Goal: Transaction & Acquisition: Subscribe to service/newsletter

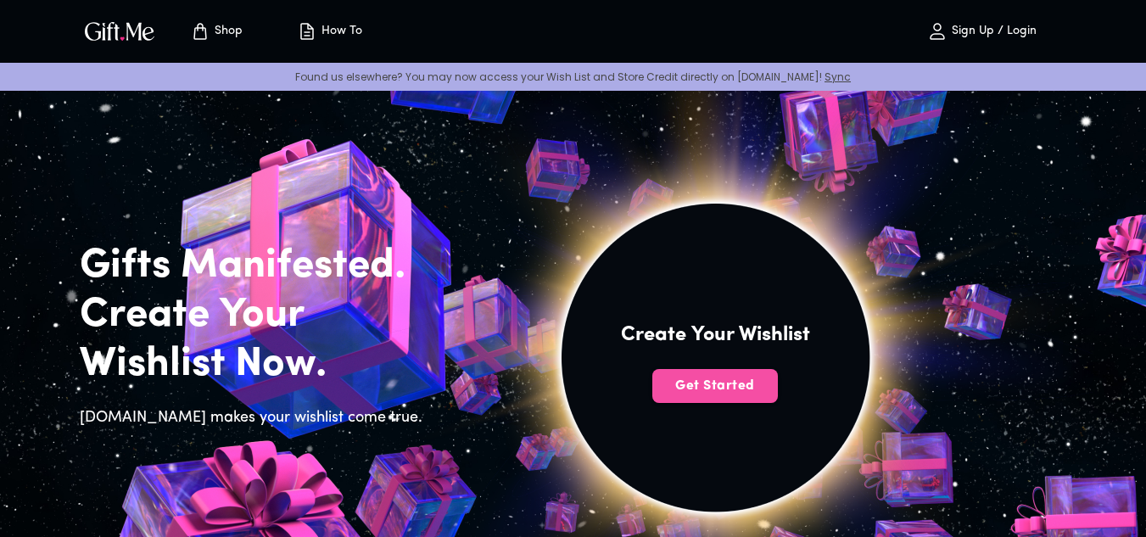
click at [746, 383] on span "Get Started" at bounding box center [715, 386] width 126 height 19
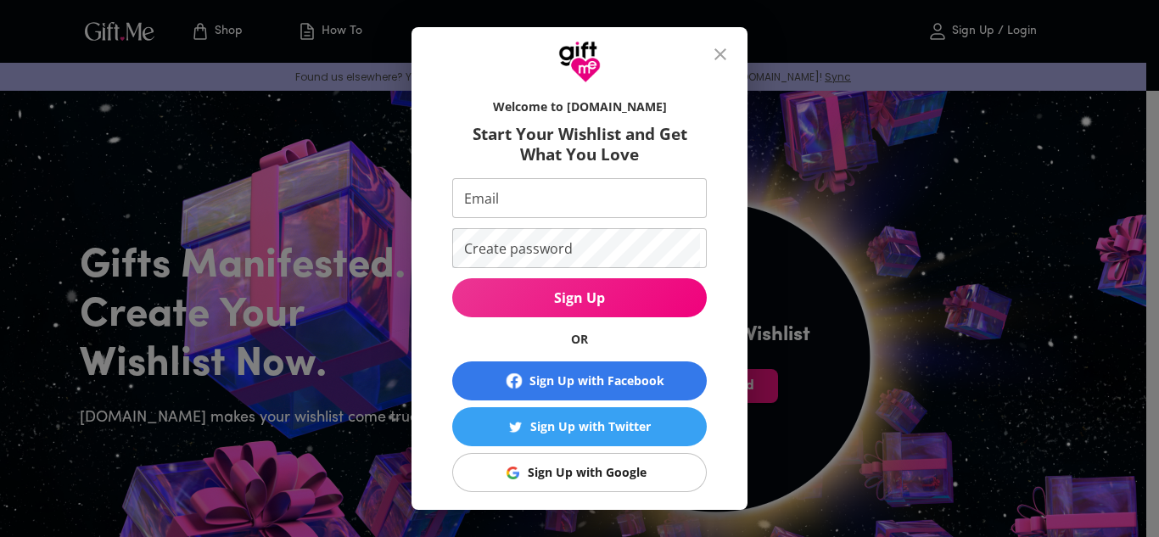
click at [590, 467] on div "Sign Up with Google" at bounding box center [587, 472] width 119 height 19
click at [517, 460] on button "Sign Up with Google" at bounding box center [579, 472] width 254 height 39
click at [727, 60] on icon "close" at bounding box center [720, 54] width 20 height 20
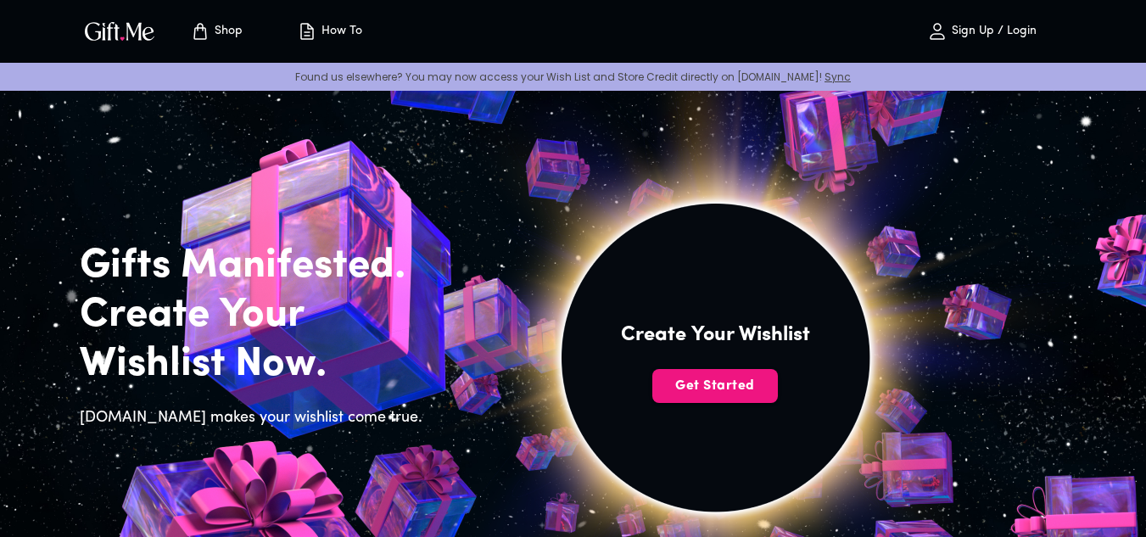
click at [988, 23] on span "Sign Up / Login" at bounding box center [981, 31] width 149 height 20
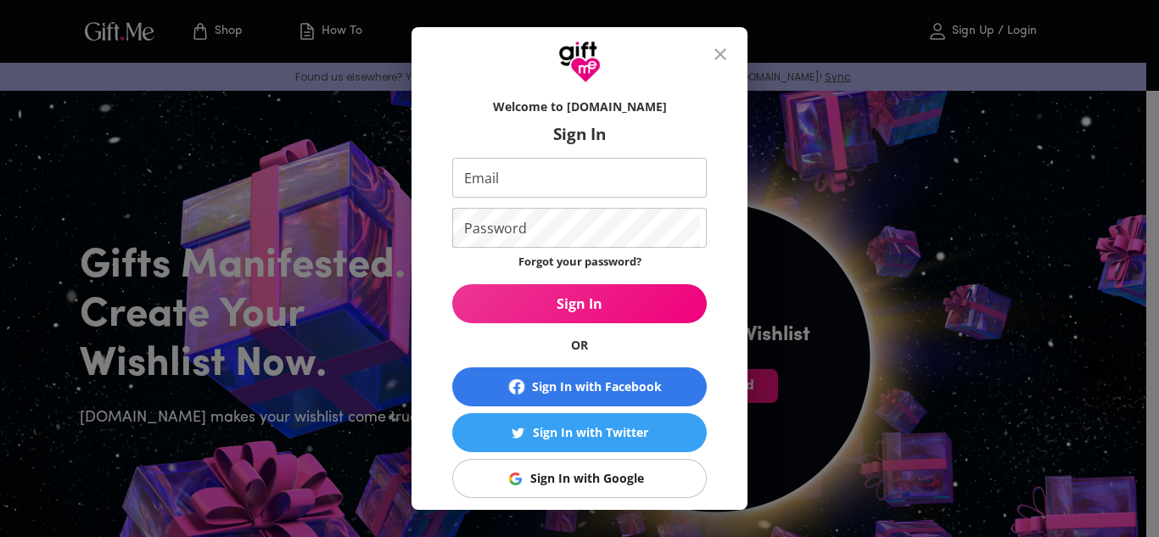
click at [610, 477] on div "Sign In with Google" at bounding box center [587, 478] width 114 height 19
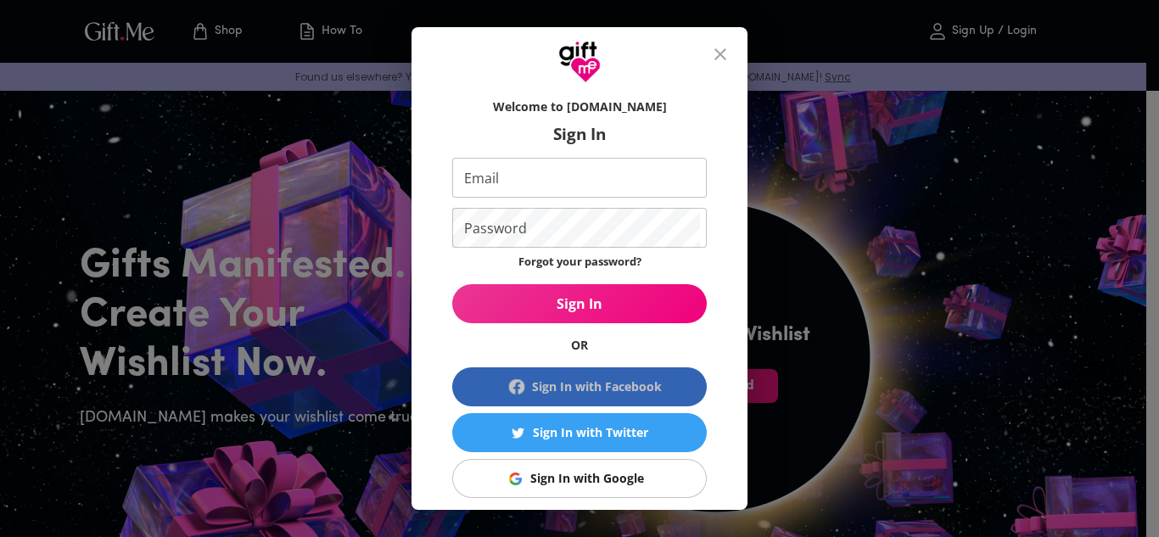
click at [629, 377] on span "Sign In with Facebook" at bounding box center [579, 387] width 241 height 20
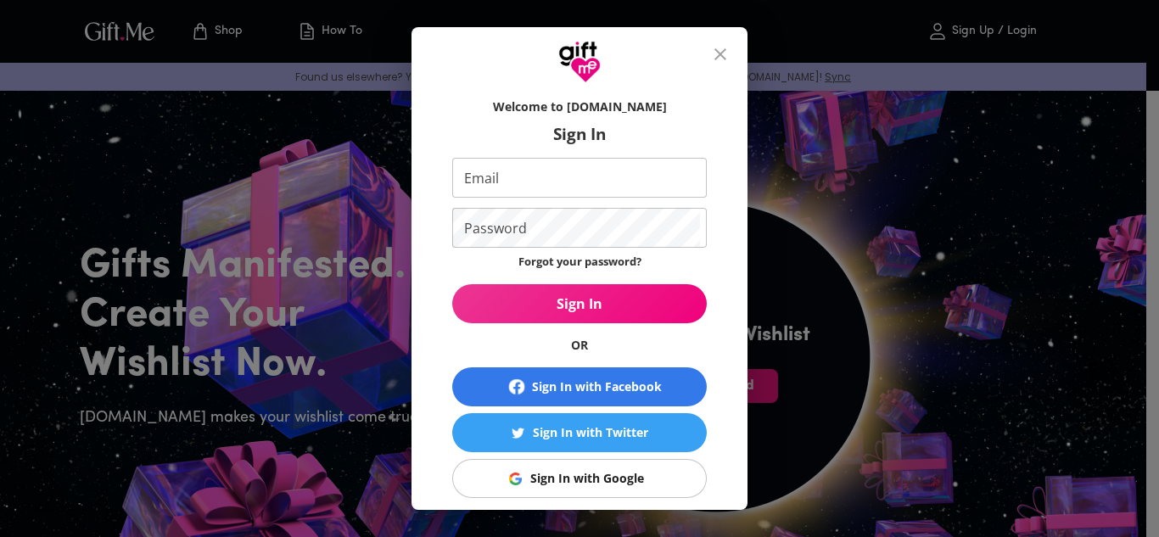
click at [730, 52] on icon "close" at bounding box center [720, 54] width 20 height 20
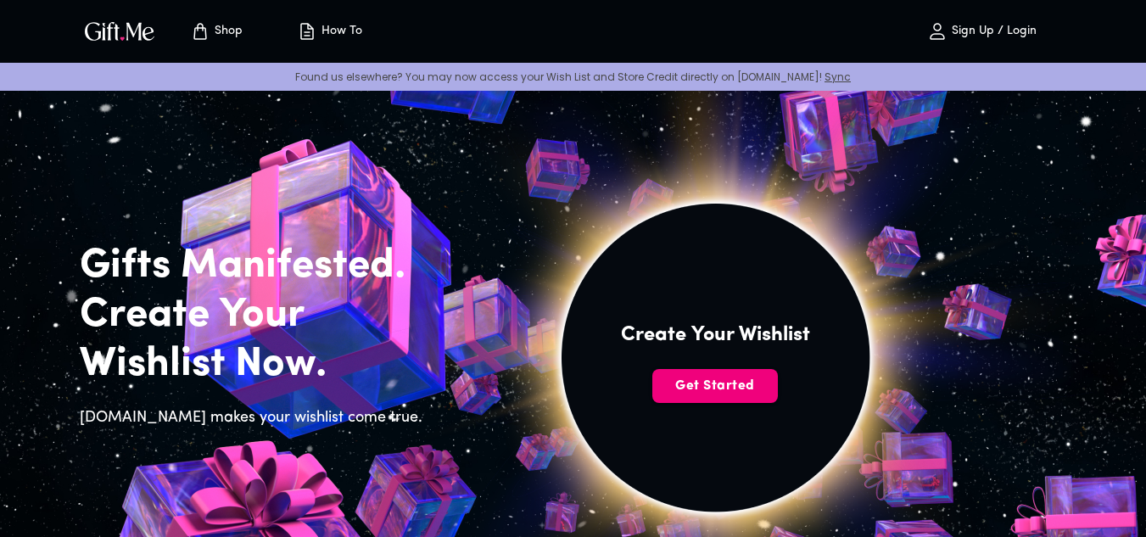
click at [751, 379] on span "Get Started" at bounding box center [715, 386] width 126 height 19
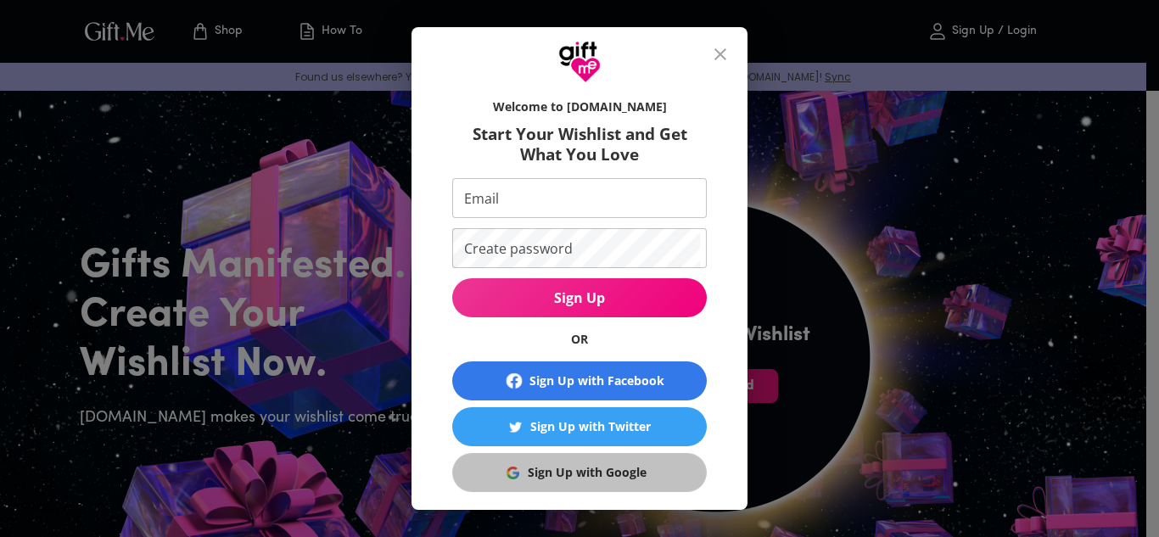
click at [506, 468] on img "button" at bounding box center [512, 472] width 13 height 13
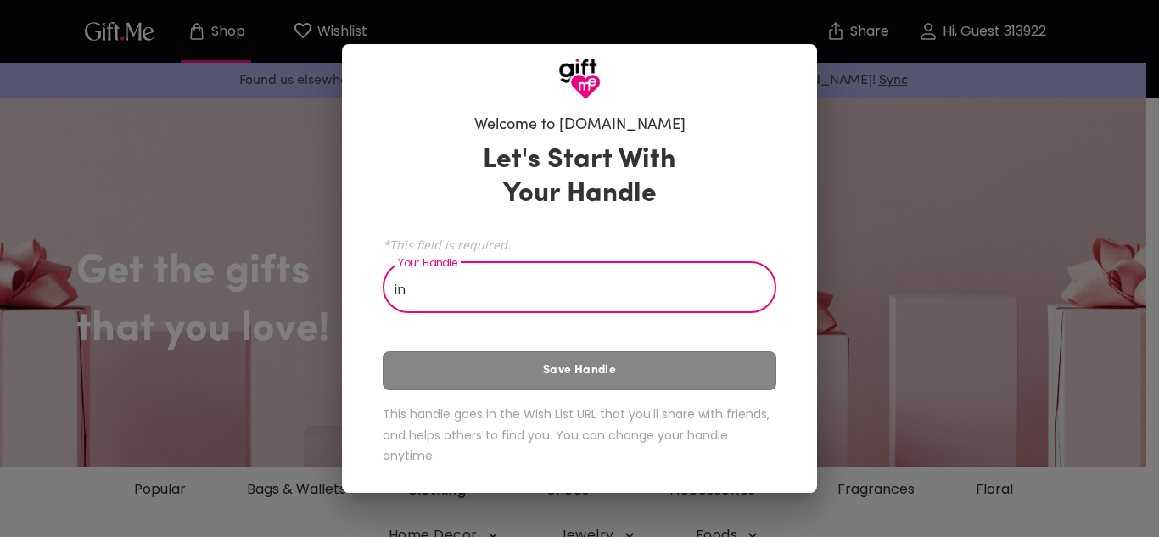
type input "i"
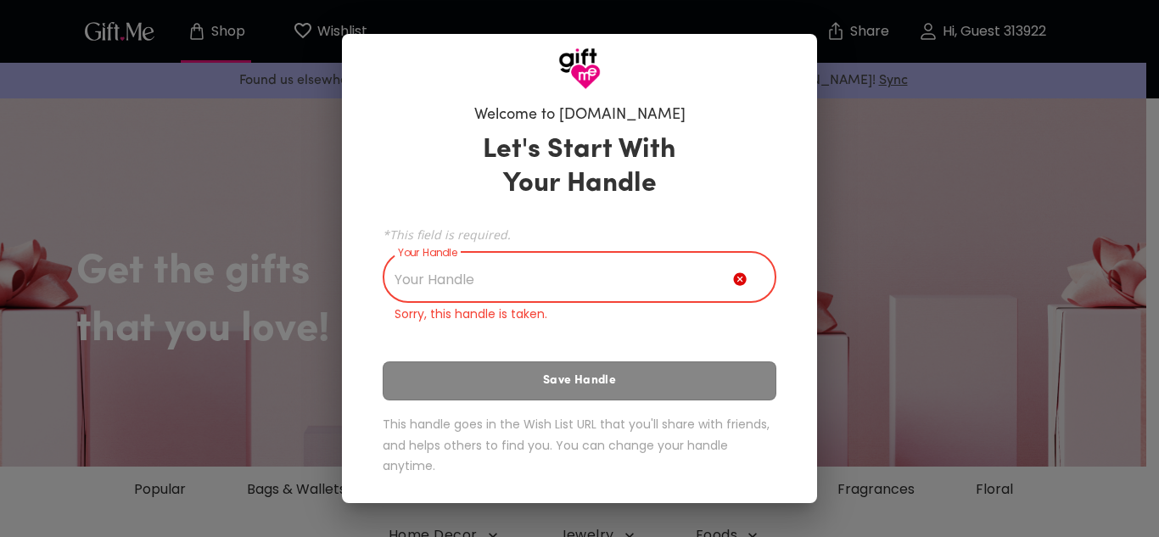
click at [739, 282] on icon at bounding box center [739, 279] width 13 height 13
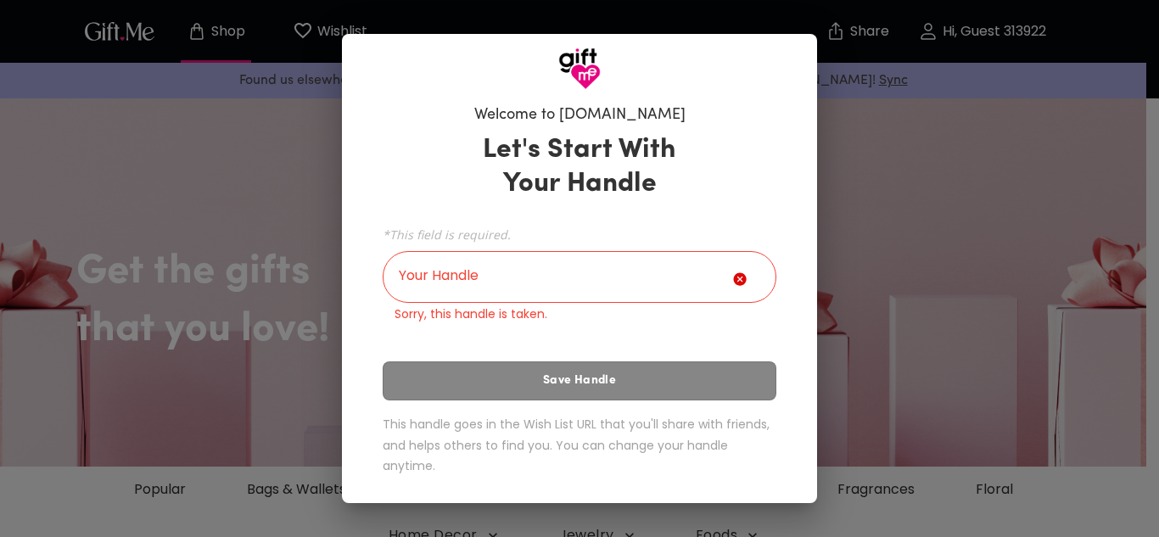
drag, startPoint x: 901, startPoint y: 251, endPoint x: 889, endPoint y: 275, distance: 26.6
click at [900, 266] on div "Welcome to [DOMAIN_NAME] Let's Start With Your Handle *This field is required. …" at bounding box center [579, 268] width 1159 height 537
click at [652, 380] on div "Let's Start With Your Handle *This field is required. Your Handle Your Handle S…" at bounding box center [580, 308] width 394 height 364
click at [628, 383] on div "Let's Start With Your Handle *This field is required. Your Handle Your Handle S…" at bounding box center [580, 308] width 394 height 364
click at [1158, 303] on div "Welcome to [DOMAIN_NAME] Let's Start With Your Handle *This field is required. …" at bounding box center [579, 268] width 1159 height 537
